Goal: Navigation & Orientation: Go to known website

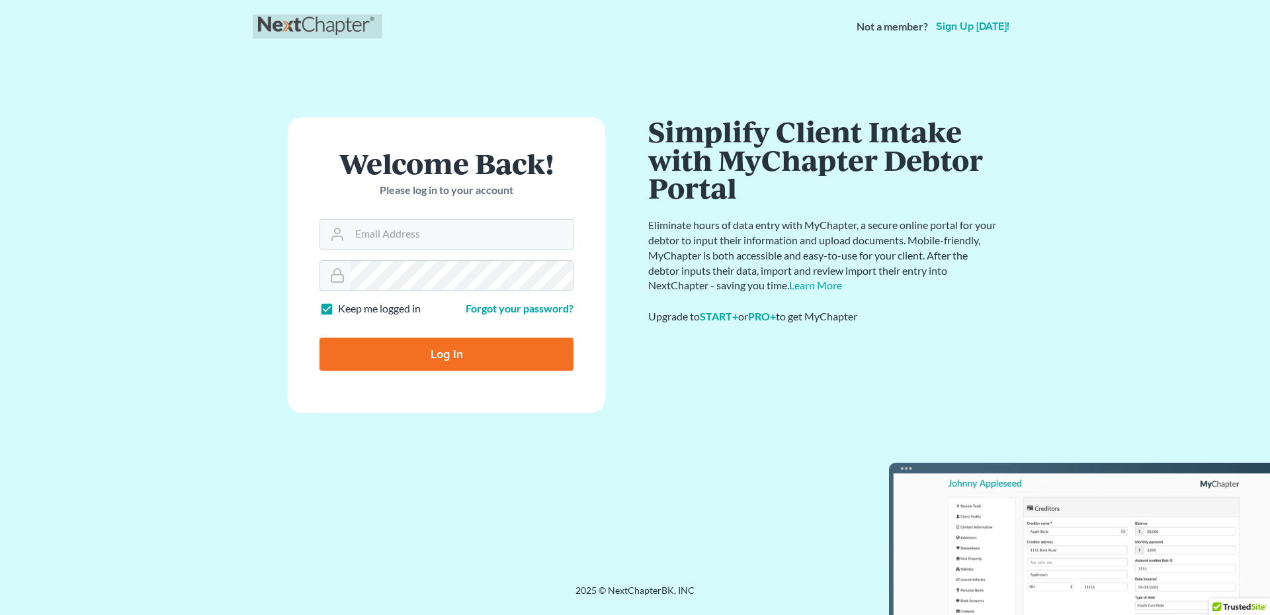
click at [300, 20] on link at bounding box center [317, 27] width 119 height 24
